Goal: Information Seeking & Learning: Learn about a topic

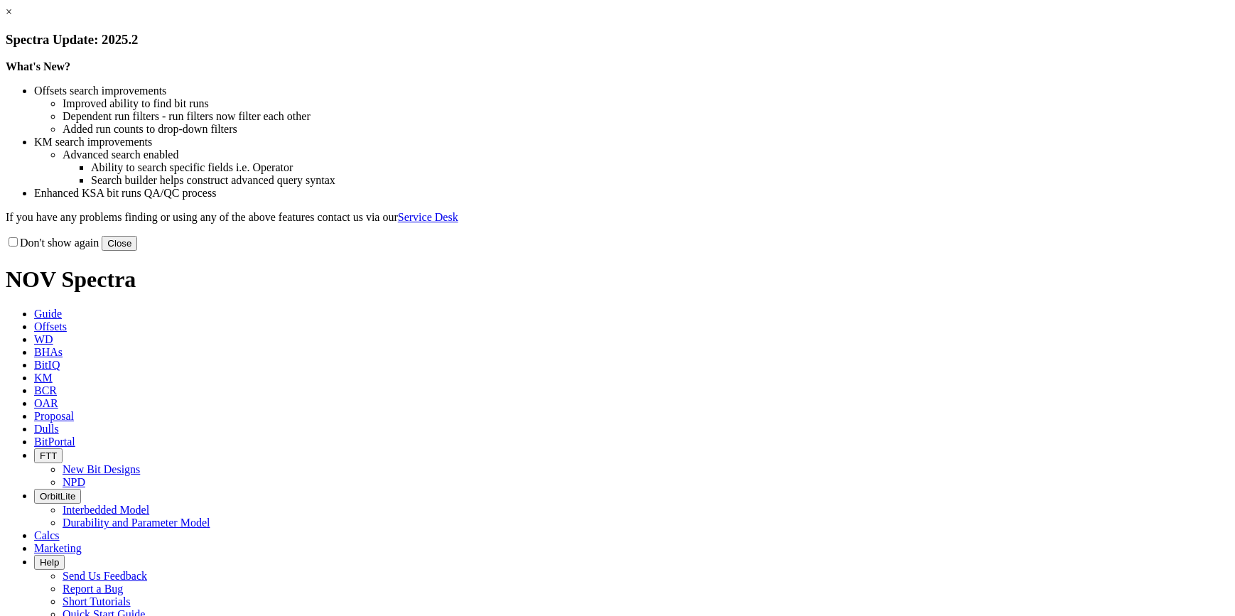
click at [137, 251] on button "Close" at bounding box center [120, 243] width 36 height 15
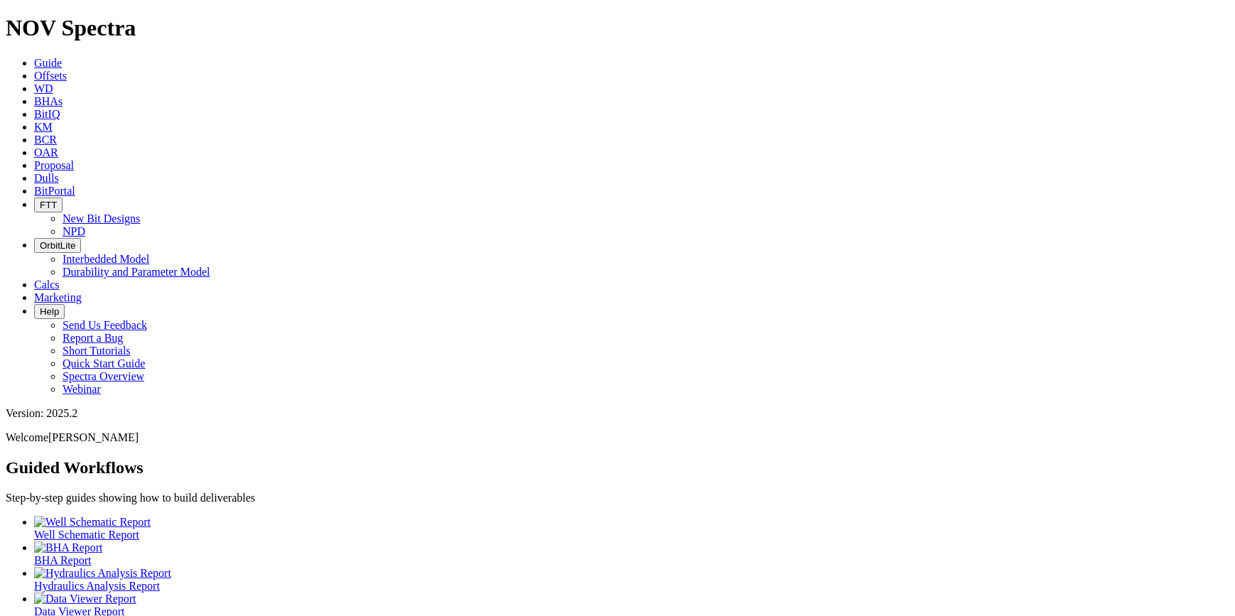
click at [67, 70] on span "Offsets" at bounding box center [50, 76] width 33 height 12
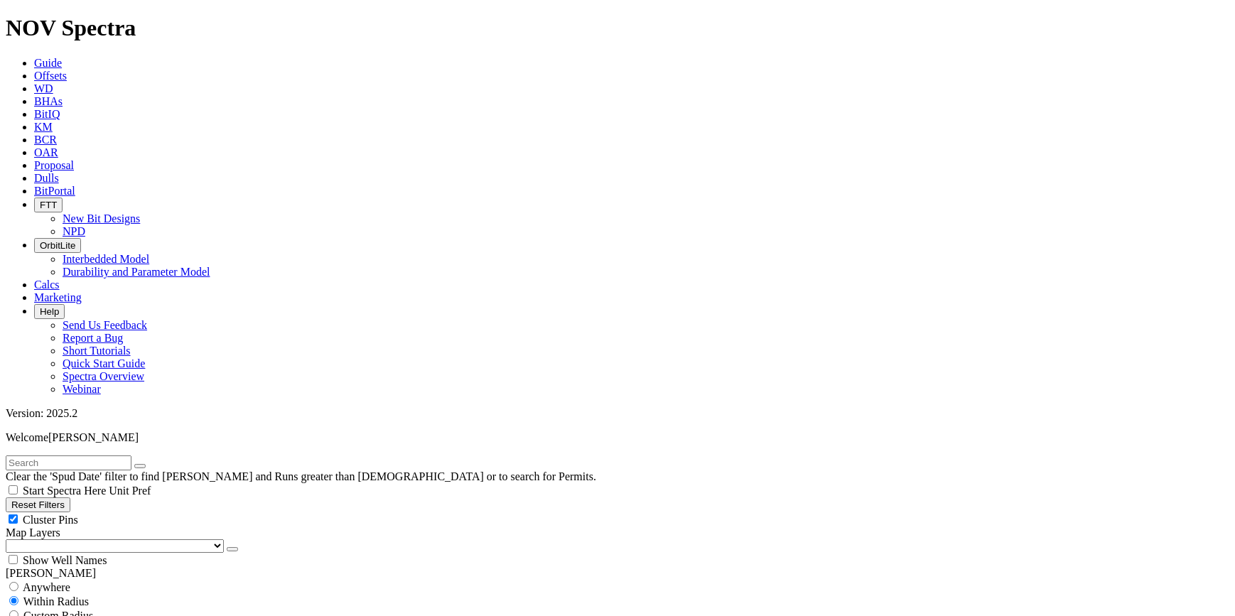
scroll to position [158, 0]
